Goal: Navigation & Orientation: Find specific page/section

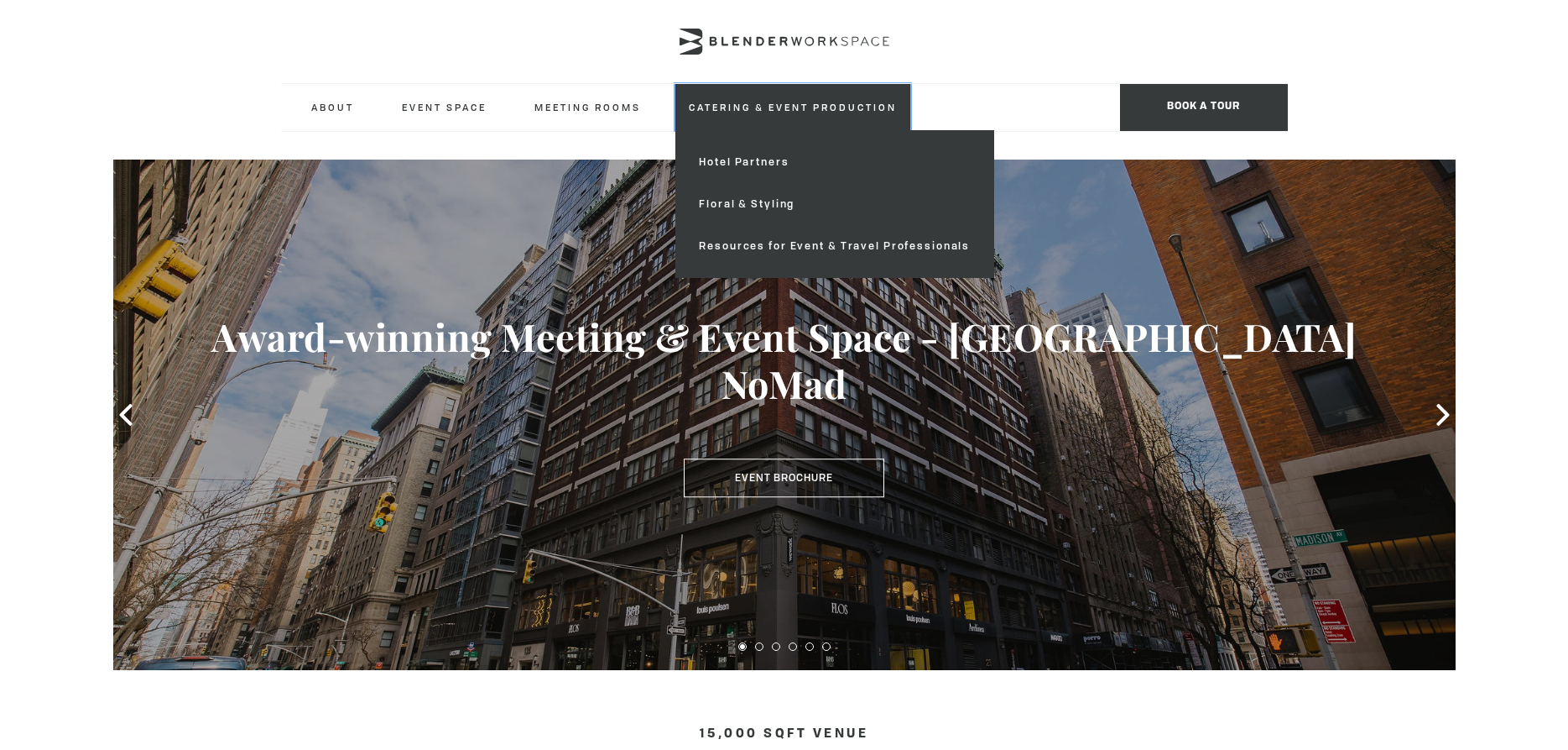
click at [724, 121] on link "Catering & Event Production" at bounding box center [792, 107] width 235 height 46
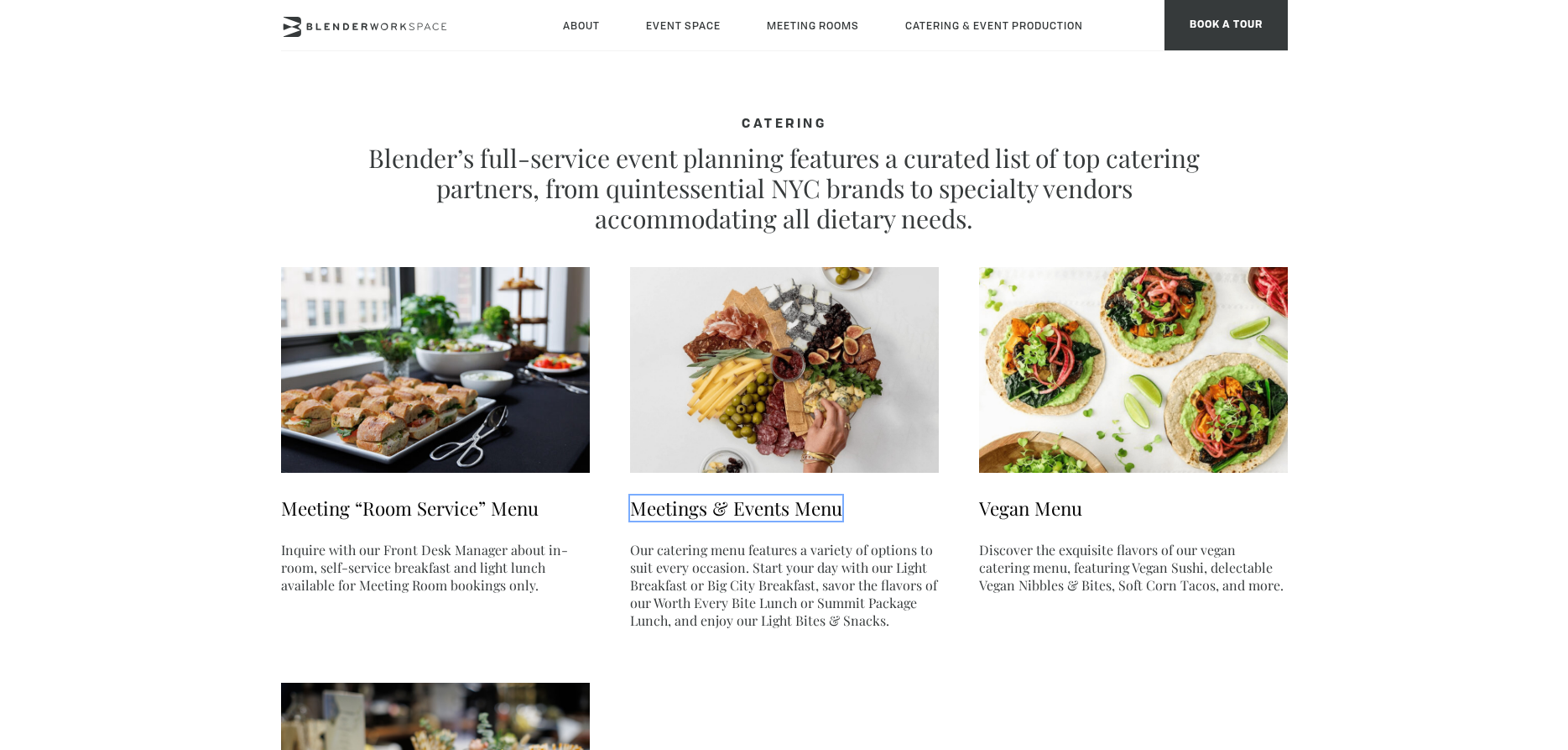
click at [700, 512] on link "Meetings & Events Menu" at bounding box center [736, 508] width 212 height 25
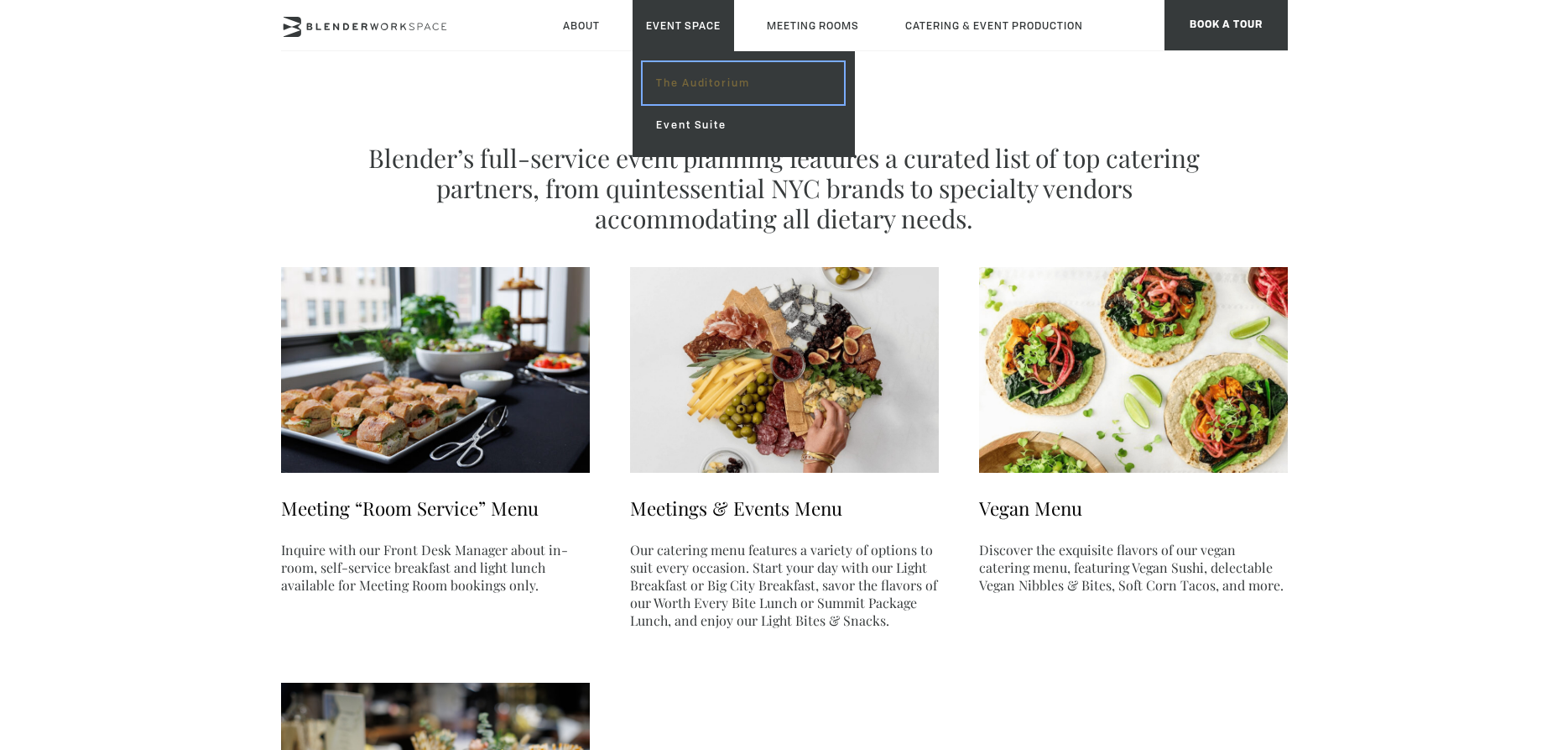
click at [689, 75] on link "The Auditorium" at bounding box center [743, 83] width 200 height 42
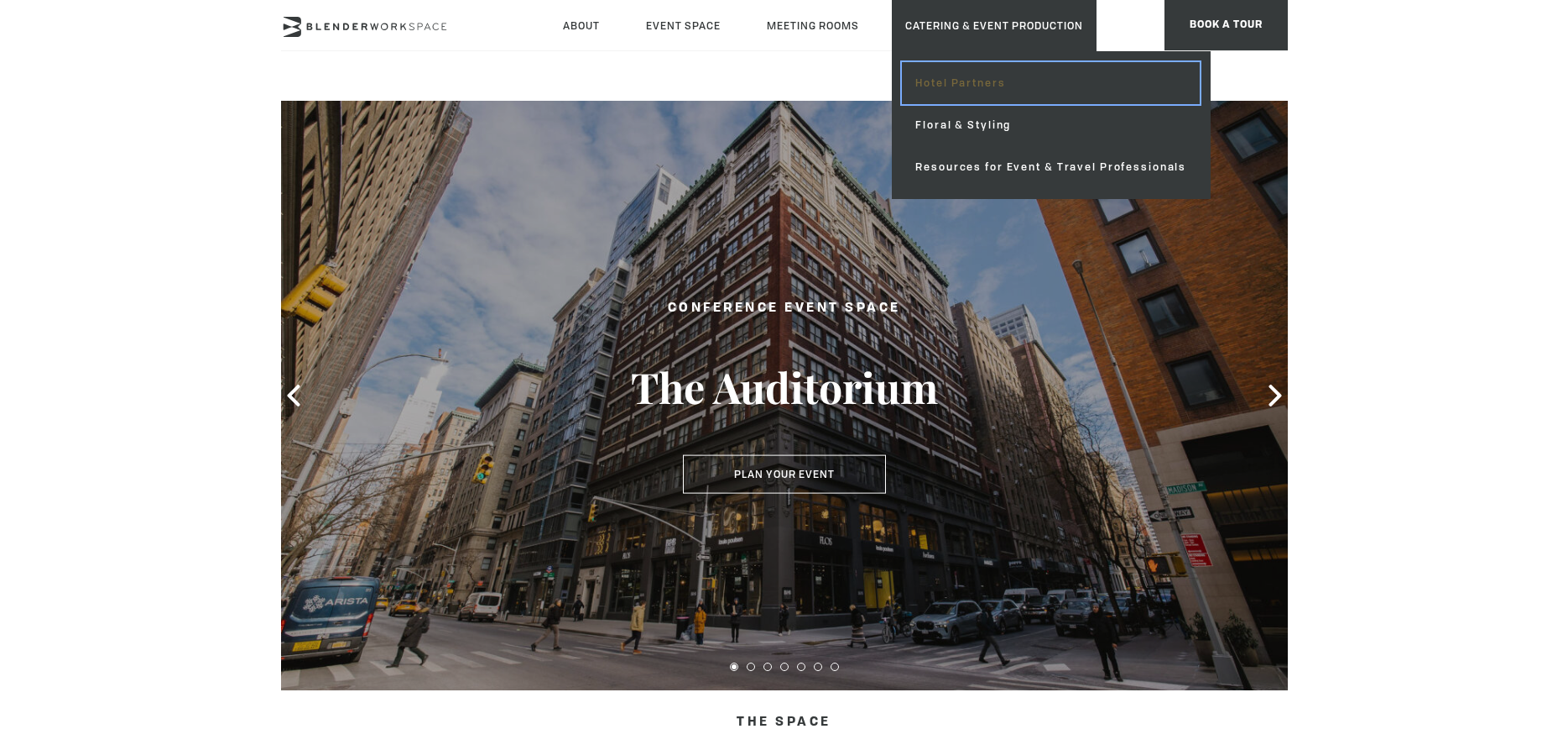
click at [945, 81] on link "Hotel Partners" at bounding box center [1051, 83] width 298 height 42
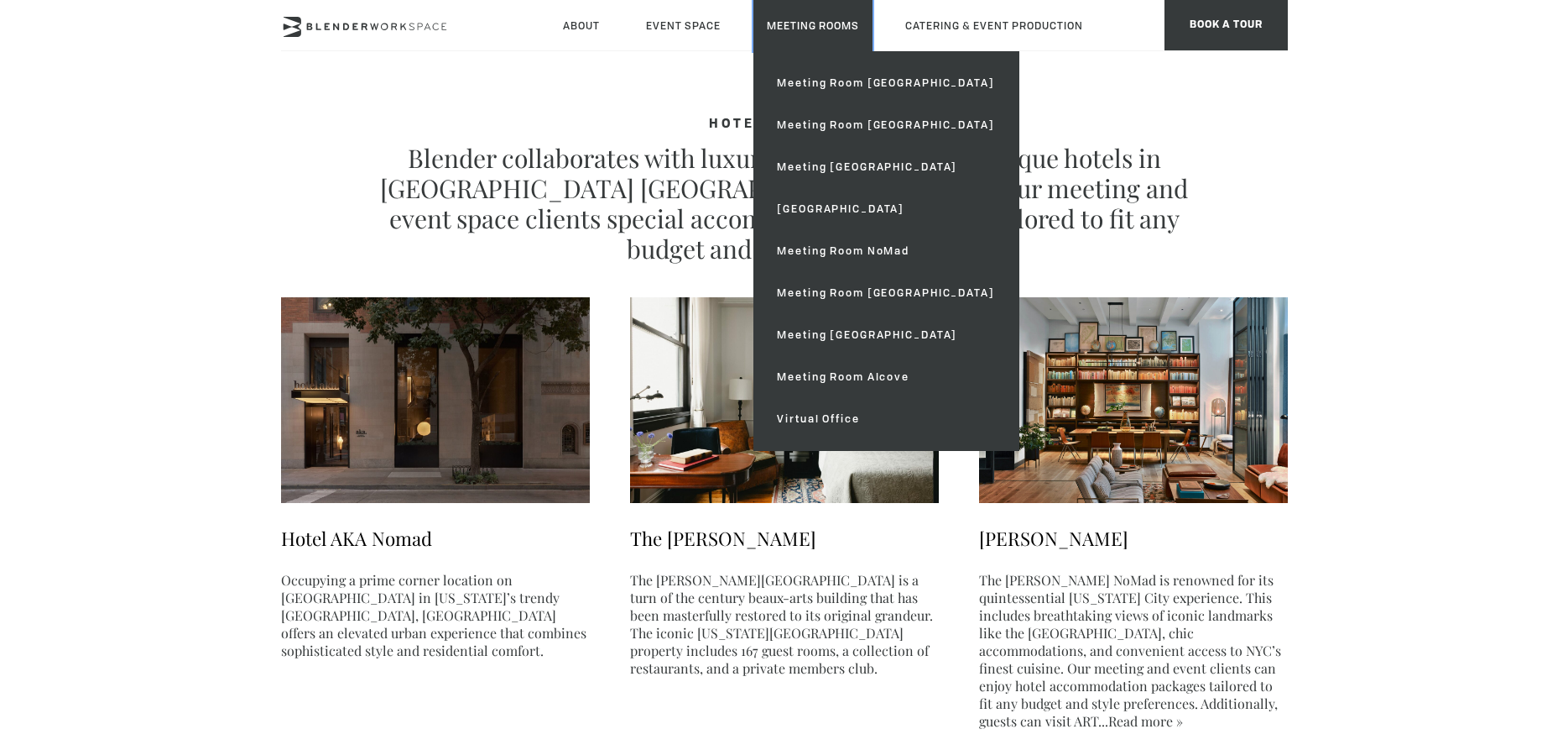
click at [823, 29] on link "Meeting Rooms" at bounding box center [813, 25] width 119 height 51
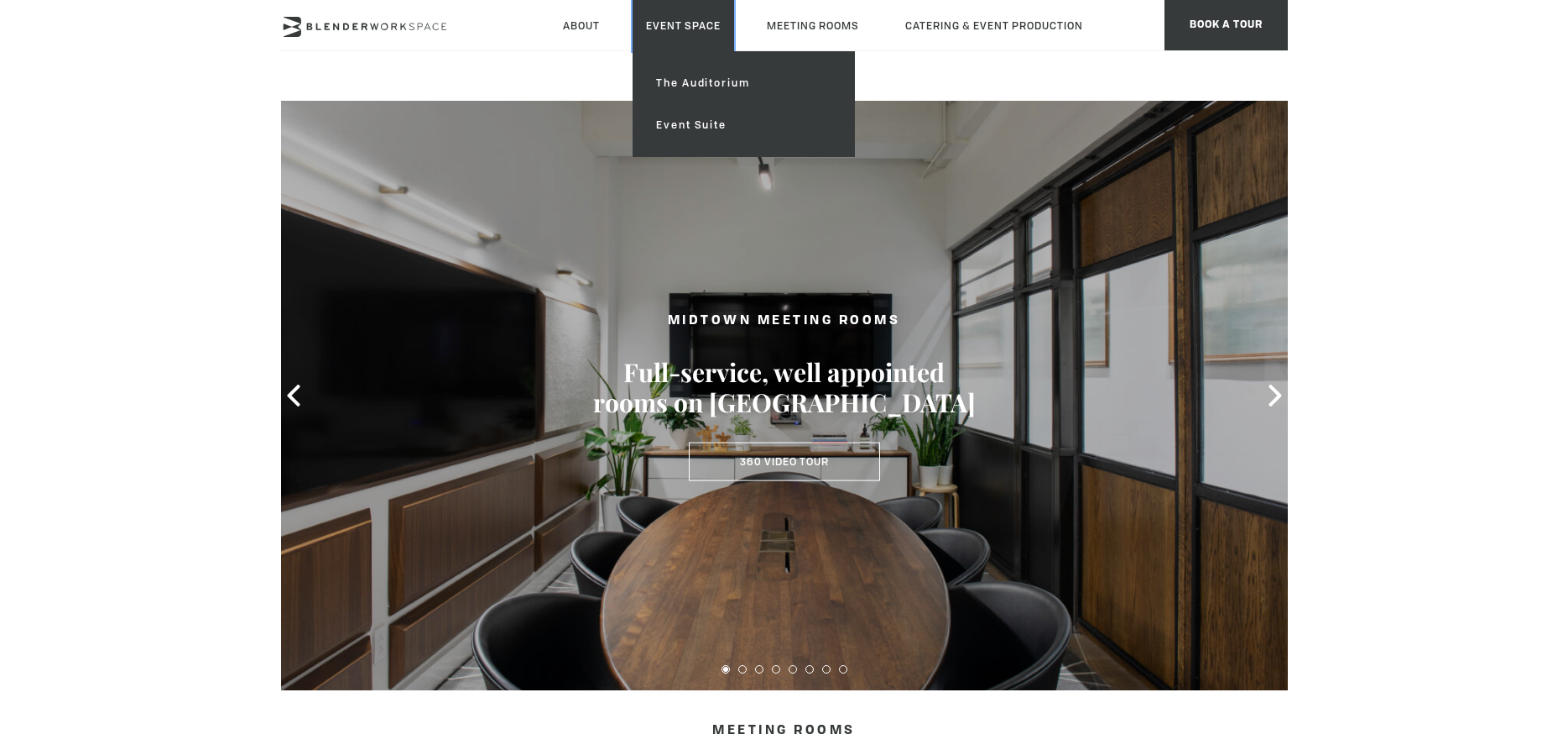
click at [698, 28] on link "Event Space" at bounding box center [683, 25] width 102 height 51
